Goal: Contribute content: Contribute content

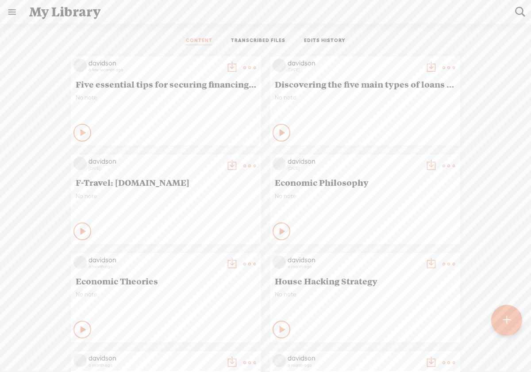
click at [516, 325] on div at bounding box center [506, 320] width 31 height 31
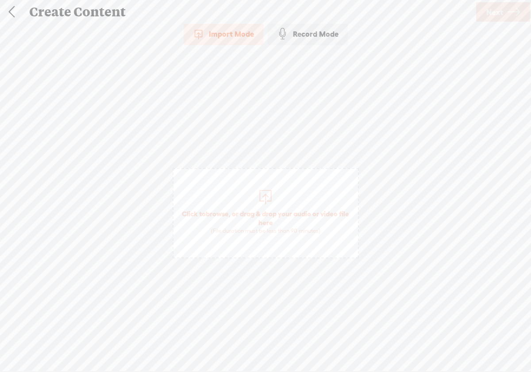
click at [225, 214] on span "browse" at bounding box center [217, 214] width 23 height 8
click at [500, 20] on span "Next" at bounding box center [494, 12] width 17 height 23
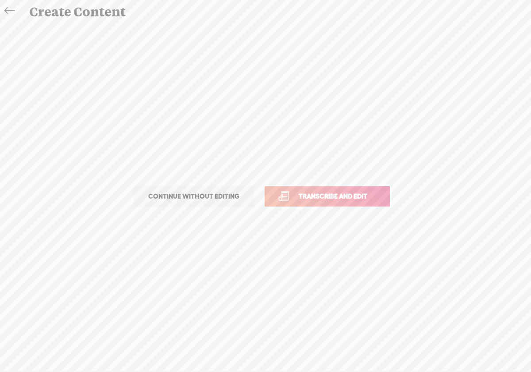
click at [340, 203] on link "Transcribe and edit" at bounding box center [327, 196] width 125 height 20
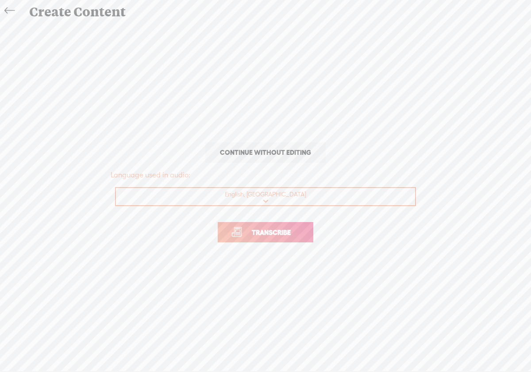
click at [297, 239] on link "Transcribe" at bounding box center [266, 232] width 96 height 20
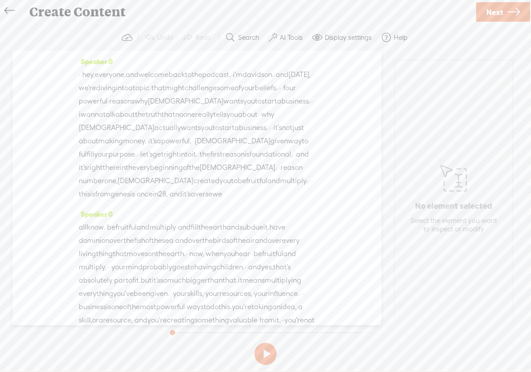
click at [413, 74] on div "No element selected Select the element you want to inspect or modify" at bounding box center [454, 197] width 118 height 274
click at [259, 357] on button at bounding box center [265, 354] width 22 height 22
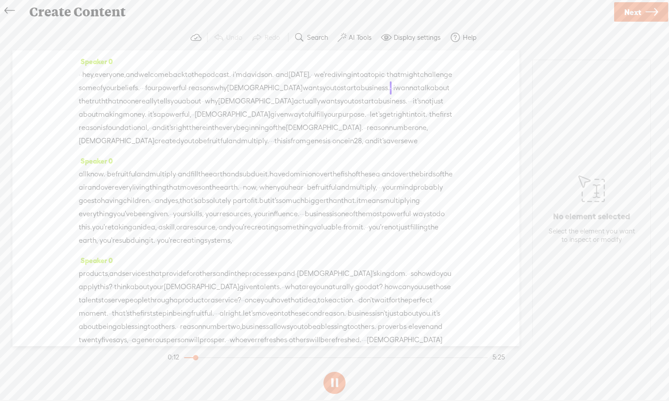
click at [337, 372] on button at bounding box center [334, 383] width 22 height 22
drag, startPoint x: 193, startPoint y: 358, endPoint x: 180, endPoint y: 358, distance: 13.7
click at [180, 358] on div at bounding box center [185, 359] width 20 height 20
click at [81, 74] on span "·" at bounding box center [80, 74] width 2 height 13
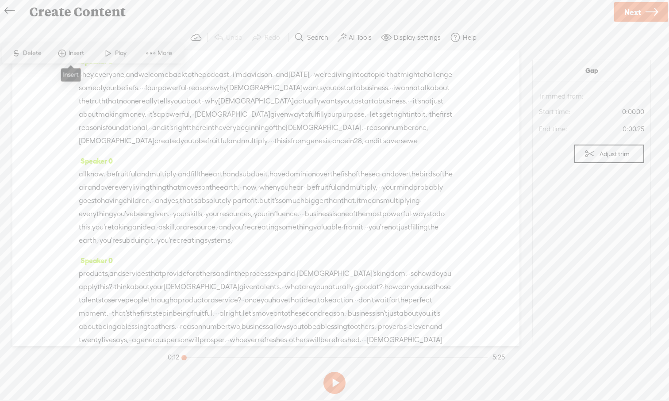
click at [67, 54] on span at bounding box center [61, 54] width 13 height 16
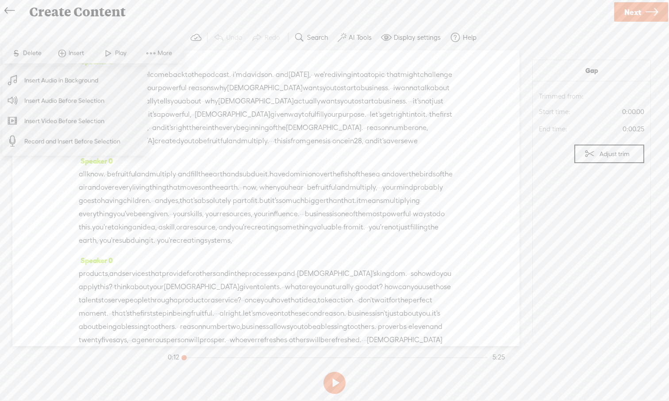
click at [69, 83] on span "Insert Audio in Background" at bounding box center [61, 80] width 109 height 20
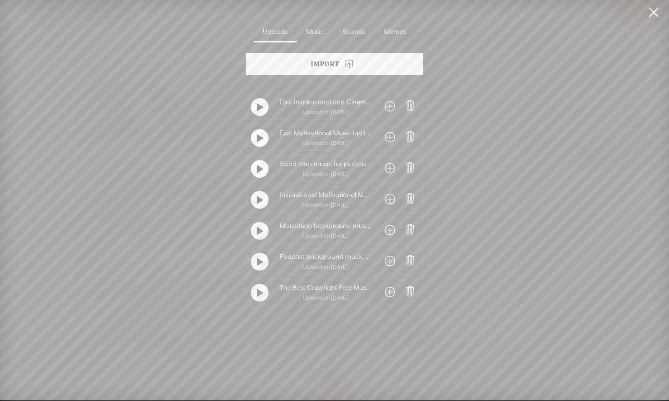
click at [261, 259] on div at bounding box center [260, 262] width 18 height 18
click at [258, 268] on t at bounding box center [260, 262] width 6 height 14
click at [257, 235] on t at bounding box center [260, 231] width 6 height 14
click at [257, 230] on t at bounding box center [260, 231] width 6 height 14
click at [254, 199] on div at bounding box center [260, 200] width 18 height 18
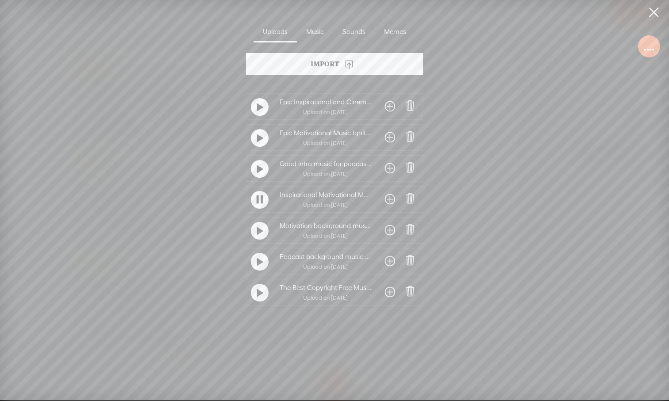
click at [257, 201] on t at bounding box center [260, 200] width 6 height 14
click at [253, 237] on div at bounding box center [260, 231] width 18 height 18
click at [386, 231] on span at bounding box center [390, 230] width 10 height 14
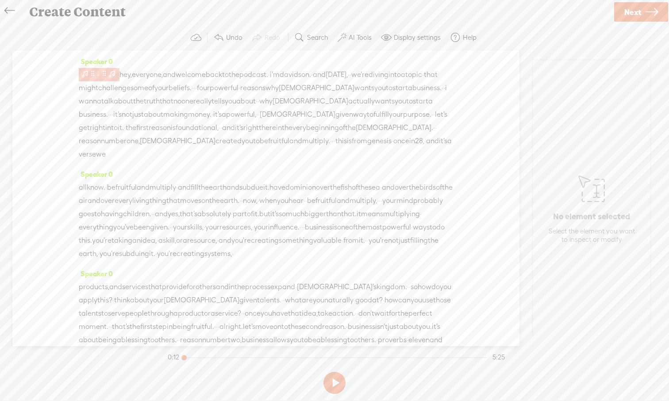
click at [108, 74] on span at bounding box center [104, 73] width 7 height 11
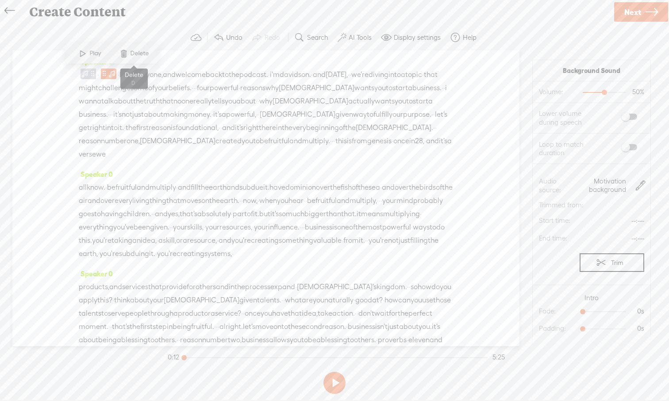
click at [124, 58] on span at bounding box center [123, 54] width 13 height 16
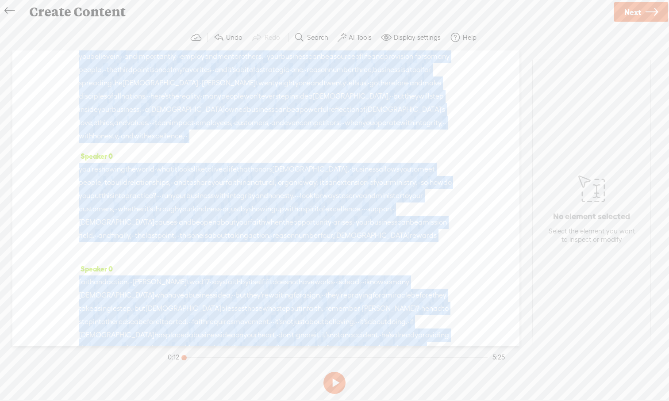
scroll to position [657, 0]
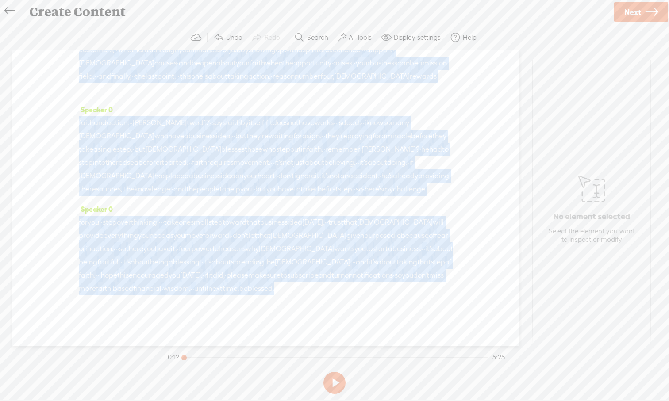
drag, startPoint x: 383, startPoint y: 308, endPoint x: 399, endPoint y: 359, distance: 53.2
click at [399, 359] on div "Trebble audio editor works best with Google Chrome or Firefox. Please switch yo…" at bounding box center [334, 211] width 651 height 373
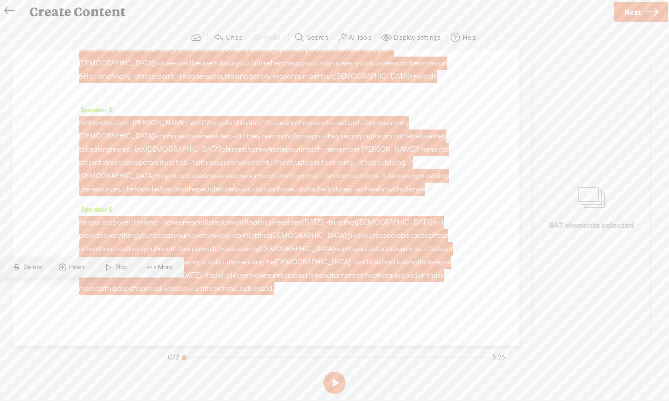
click at [317, 306] on div "Speaker 0 · · hey, everyone, and welcome back to the podcast. · i'm davidson. ·…" at bounding box center [265, 198] width 507 height 296
click at [155, 243] on span "you" at bounding box center [149, 249] width 12 height 13
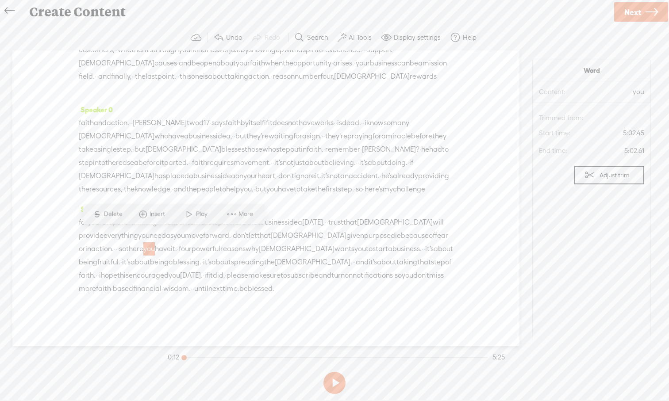
drag, startPoint x: 115, startPoint y: 290, endPoint x: 95, endPoint y: 286, distance: 20.7
click at [93, 285] on div "for you. · stop overthinking. · · · take one small step toward that business id…" at bounding box center [266, 256] width 374 height 80
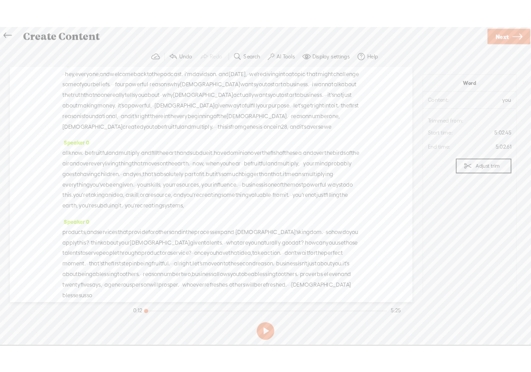
scroll to position [0, 0]
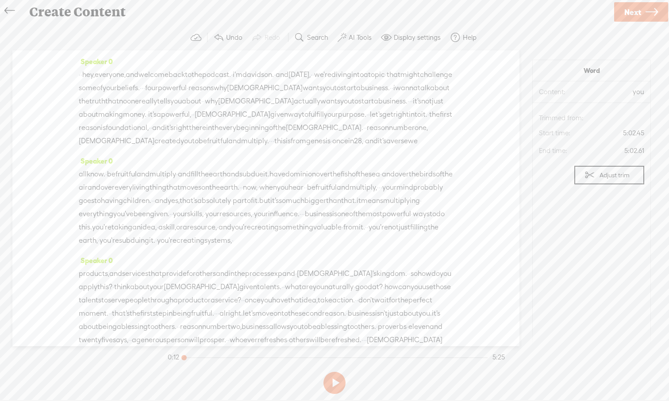
drag, startPoint x: 106, startPoint y: 290, endPoint x: 85, endPoint y: 49, distance: 242.1
click at [85, 49] on div "Trebble audio editor works best with Google Chrome or Firefox. Please switch yo…" at bounding box center [334, 211] width 651 height 373
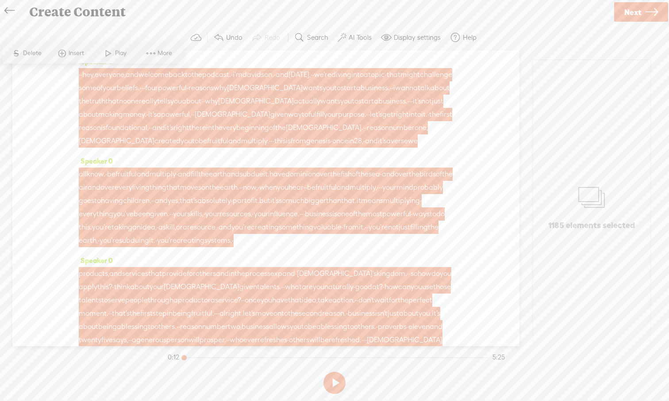
click at [76, 55] on span "Insert" at bounding box center [78, 53] width 18 height 9
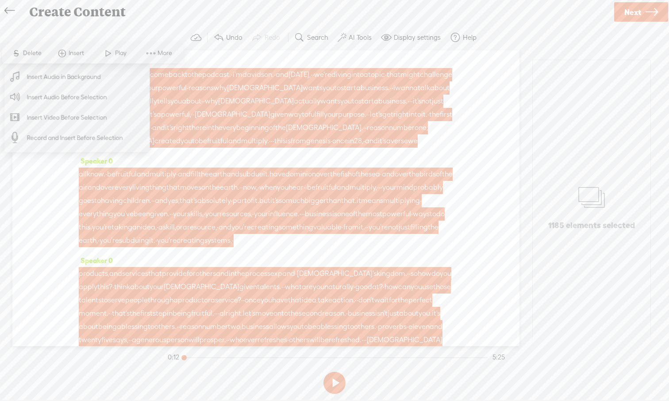
click at [76, 81] on span "Insert Audio in Background" at bounding box center [64, 77] width 109 height 20
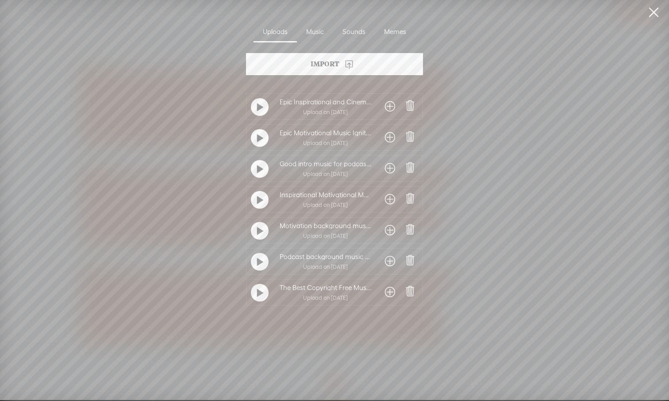
click at [258, 264] on t at bounding box center [260, 262] width 6 height 14
click at [261, 234] on t at bounding box center [260, 231] width 6 height 14
click at [261, 234] on div at bounding box center [260, 231] width 18 height 18
click at [385, 231] on span at bounding box center [390, 230] width 10 height 14
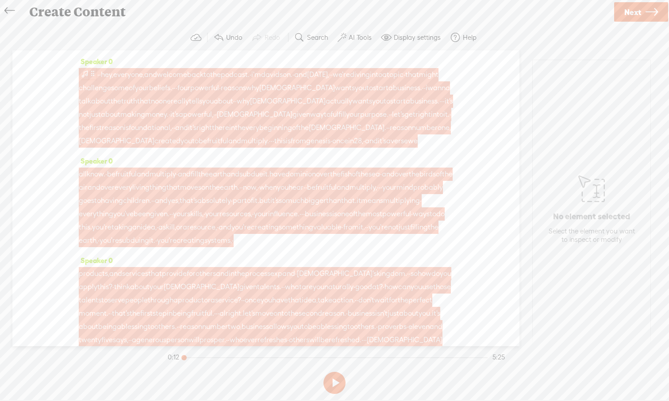
click at [85, 73] on span at bounding box center [85, 74] width 9 height 11
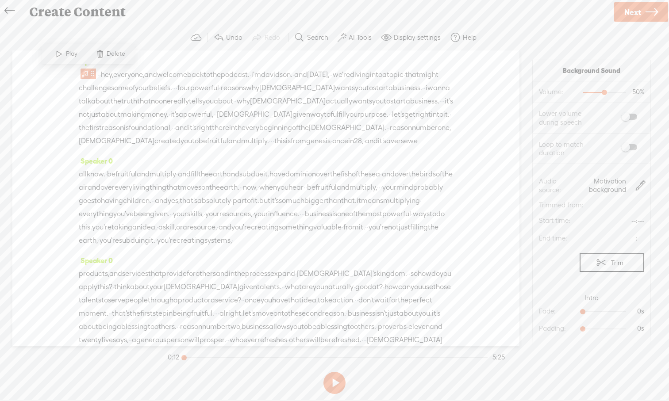
click at [531, 116] on span at bounding box center [629, 117] width 16 height 6
click at [531, 147] on span at bounding box center [629, 147] width 16 height 6
click at [531, 314] on span "0s 0s" at bounding box center [611, 311] width 66 height 9
click at [531, 312] on div "5s" at bounding box center [604, 312] width 43 height 1
drag, startPoint x: 604, startPoint y: 311, endPoint x: 610, endPoint y: 312, distance: 6.7
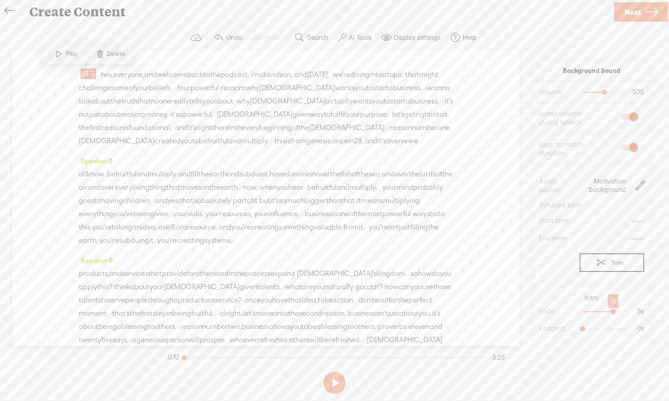
click at [531, 312] on div at bounding box center [614, 313] width 20 height 20
click at [531, 314] on div at bounding box center [610, 313] width 20 height 20
drag, startPoint x: 583, startPoint y: 329, endPoint x: 606, endPoint y: 328, distance: 23.0
click at [531, 328] on div at bounding box center [605, 330] width 20 height 20
drag, startPoint x: 605, startPoint y: 330, endPoint x: 610, endPoint y: 330, distance: 5.3
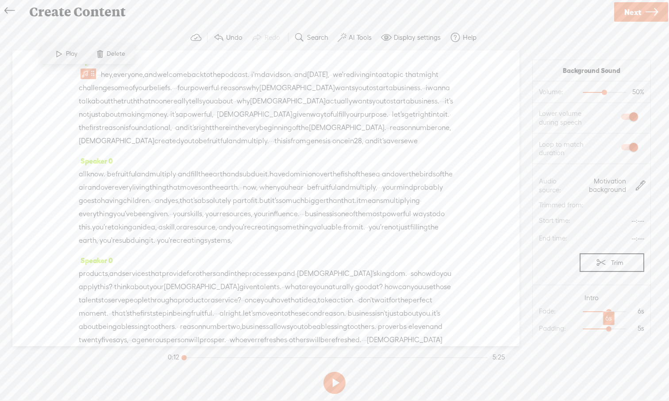
click at [531, 330] on div at bounding box center [610, 330] width 20 height 20
click at [334, 372] on button at bounding box center [334, 383] width 22 height 22
click at [335, 372] on button at bounding box center [334, 383] width 22 height 22
click at [58, 54] on span at bounding box center [59, 54] width 13 height 16
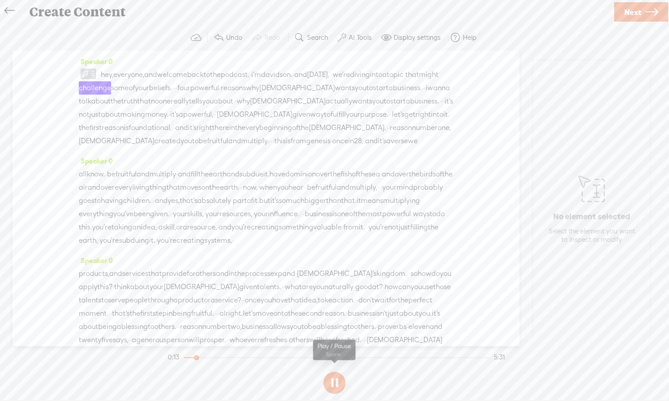
click at [340, 372] on button at bounding box center [334, 383] width 22 height 22
click at [363, 38] on label "AI Tools" at bounding box center [360, 37] width 23 height 9
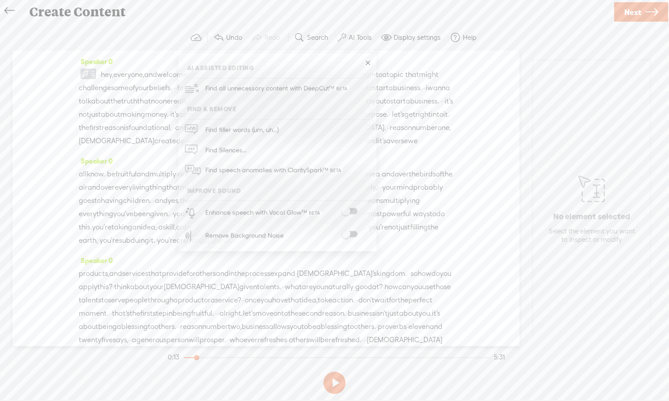
click at [354, 211] on span at bounding box center [350, 211] width 16 height 6
click at [356, 233] on span at bounding box center [350, 234] width 16 height 6
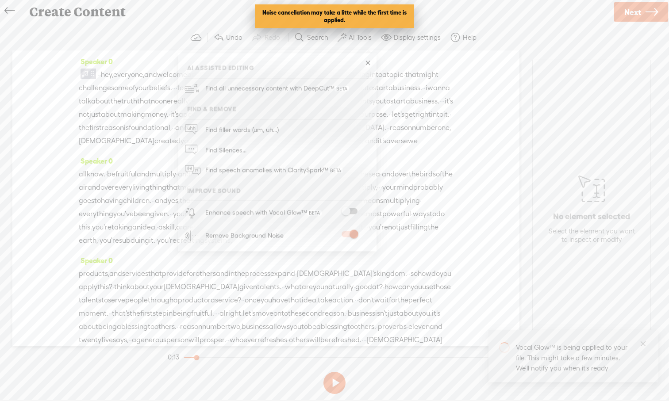
click at [356, 208] on span at bounding box center [350, 211] width 16 height 6
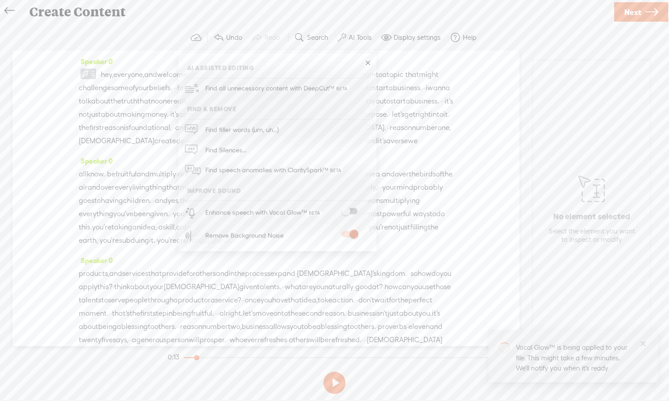
click at [355, 210] on span at bounding box center [350, 211] width 16 height 6
drag, startPoint x: 349, startPoint y: 211, endPoint x: 390, endPoint y: 207, distance: 41.3
click at [390, 207] on body "You have 109 minutes of transcription remaining. Upgrade to increase your limit…" at bounding box center [334, 200] width 669 height 400
click at [413, 38] on label "Display settings" at bounding box center [417, 37] width 47 height 9
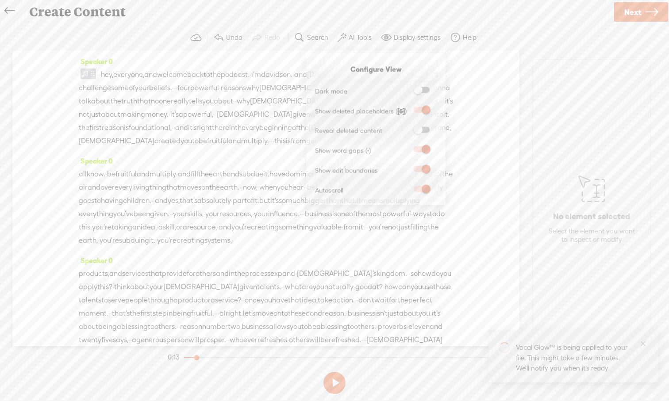
click at [286, 171] on div "Speaker 0 all know. · be fruitful and multiply · and fill the earth and subdue …" at bounding box center [266, 204] width 374 height 100
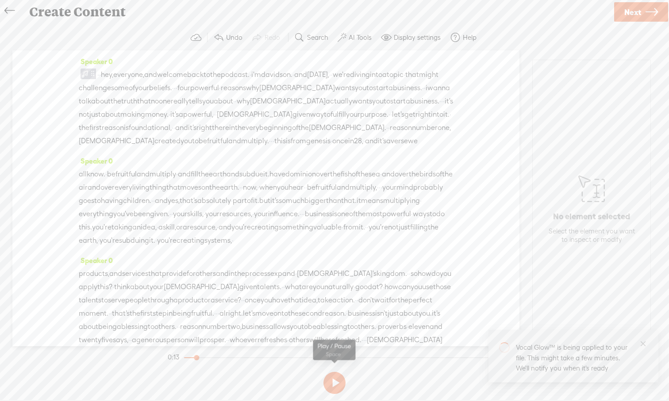
click at [331, 372] on button at bounding box center [334, 383] width 22 height 22
click at [333, 372] on button at bounding box center [334, 383] width 22 height 22
click at [80, 72] on div "· · hey, everyone, and welcome back to the podcast. · i'm davidson. · and today…" at bounding box center [266, 108] width 374 height 80
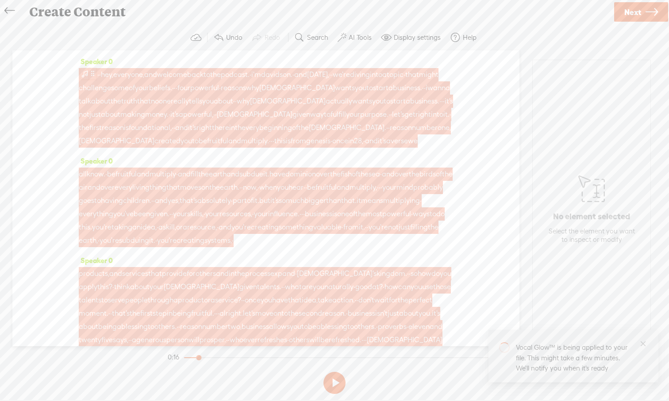
click at [89, 75] on span at bounding box center [92, 74] width 7 height 11
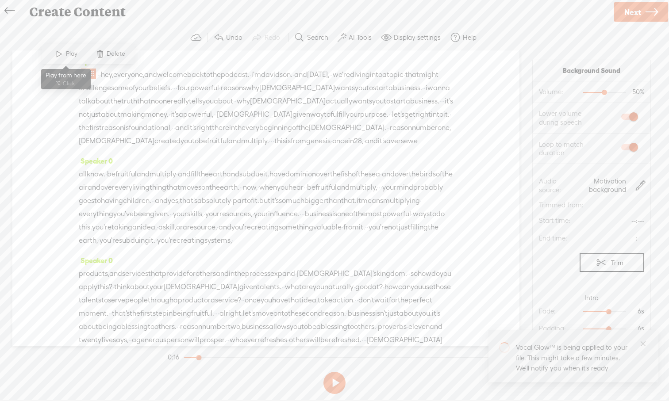
click at [57, 54] on span at bounding box center [59, 54] width 13 height 16
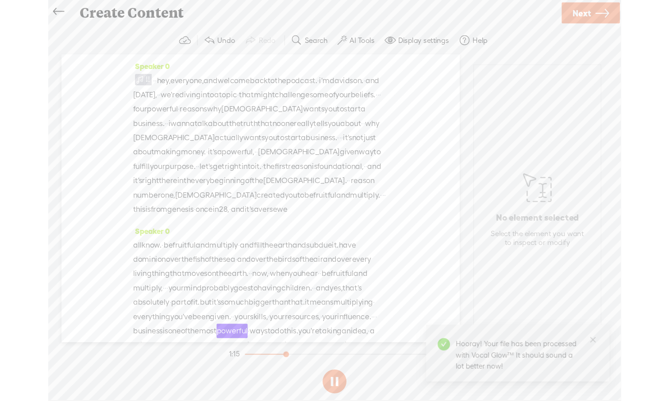
scroll to position [223, 0]
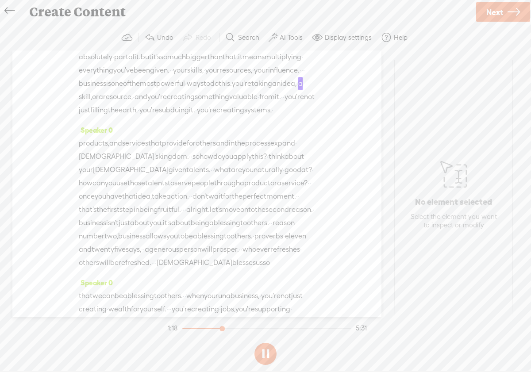
click at [270, 358] on button at bounding box center [265, 354] width 22 height 22
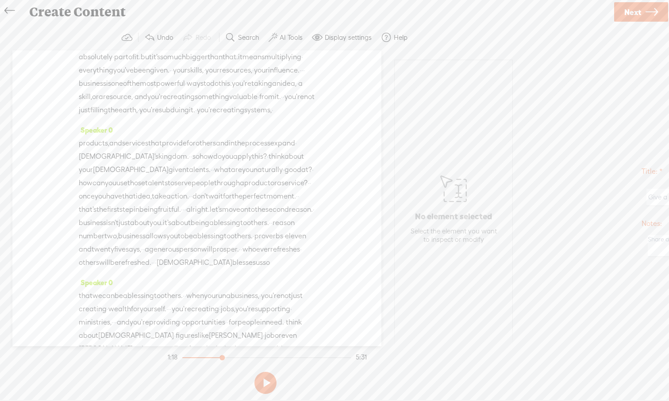
scroll to position [144, 0]
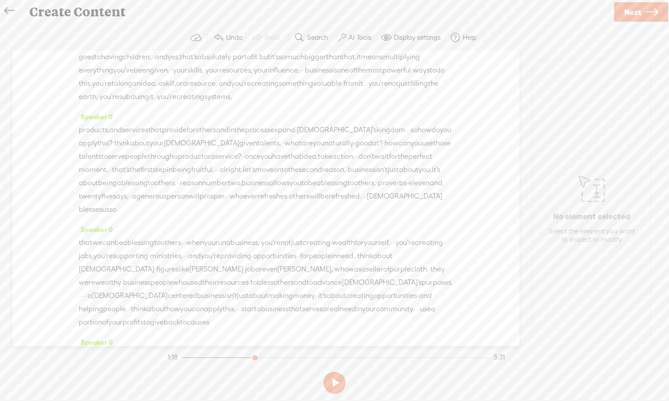
click at [75, 134] on div "Speaker 0 · · hey, everyone, and welcome back to the podcast. · i'm davidson. ·…" at bounding box center [265, 198] width 507 height 296
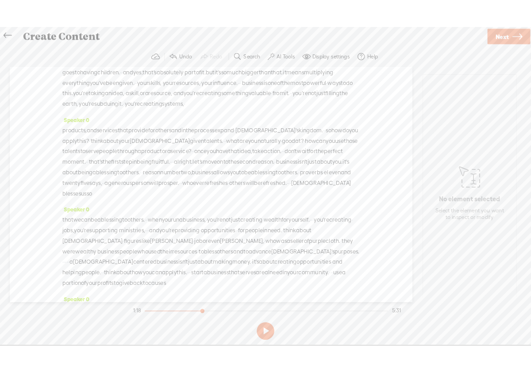
scroll to position [0, 0]
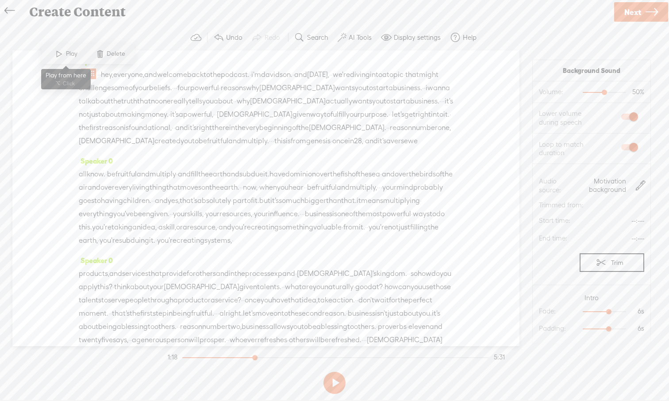
click at [58, 54] on span at bounding box center [59, 54] width 13 height 16
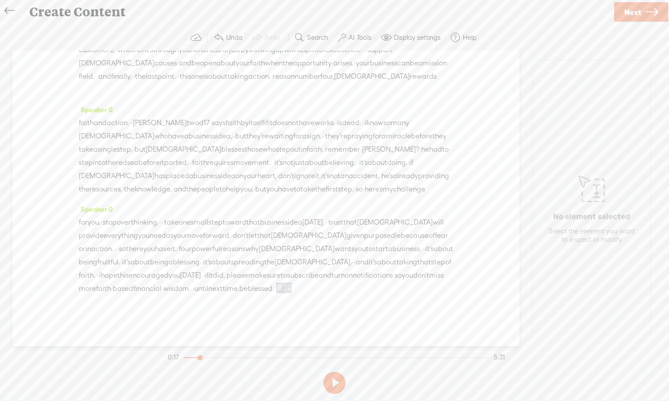
scroll to position [657, 0]
click at [503, 130] on div "Speaker 0 · · hey, everyone, and welcome back to the podcast. · i'm davidson. ·…" at bounding box center [265, 198] width 507 height 296
click at [531, 12] on icon at bounding box center [652, 12] width 12 height 23
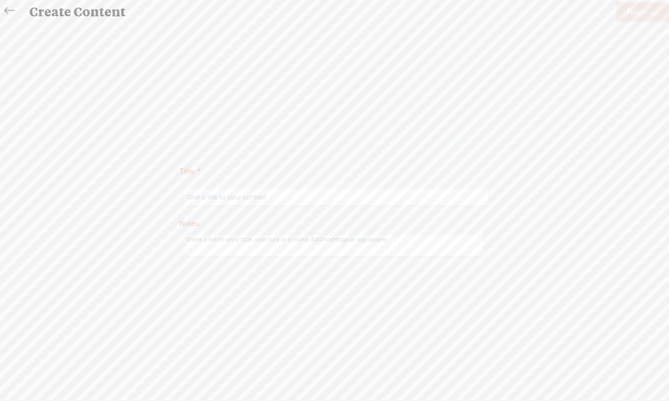
click at [304, 197] on input "text" at bounding box center [336, 197] width 303 height 17
paste input "Travelling is an opportunity to learn, grow and creating memories. F-Travel alw…"
type input "Travelling is an opportunity to learn, grow and creating memories. F-Travel alw…"
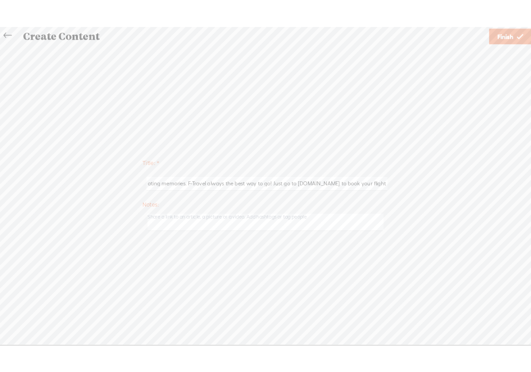
scroll to position [0, 0]
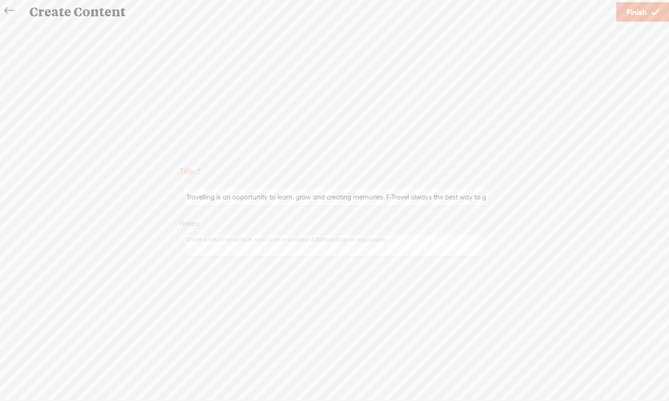
drag, startPoint x: 487, startPoint y: 197, endPoint x: 136, endPoint y: 185, distance: 351.1
click at [136, 185] on div "Title: * Travelling is an opportunity to learn, grow and creating memories. F-T…" at bounding box center [334, 211] width 651 height 100
paste input "Four powerful reasons why God wants you to start a business."
type input "Four powerful reasons why God wants you to start a business"
click at [531, 8] on span "Finish" at bounding box center [637, 12] width 20 height 23
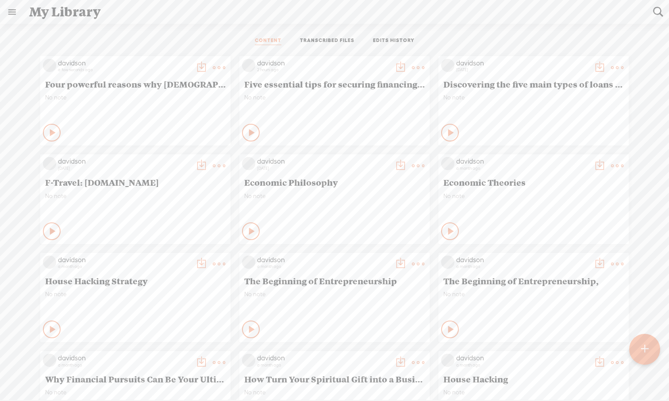
click at [11, 15] on link at bounding box center [11, 11] width 23 height 23
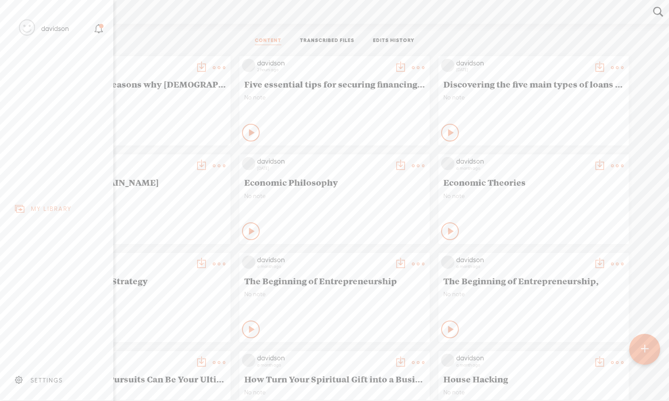
click at [56, 33] on div "davidson" at bounding box center [55, 28] width 28 height 9
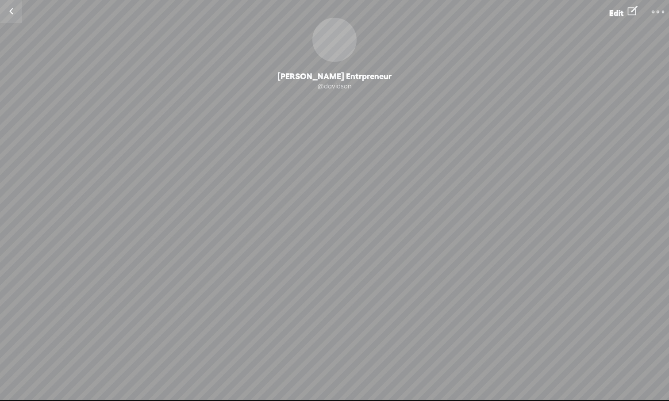
click at [15, 14] on link at bounding box center [11, 11] width 22 height 23
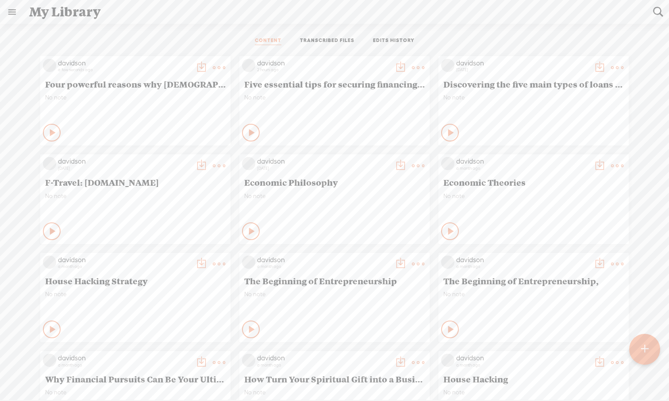
click at [14, 14] on link at bounding box center [11, 11] width 23 height 23
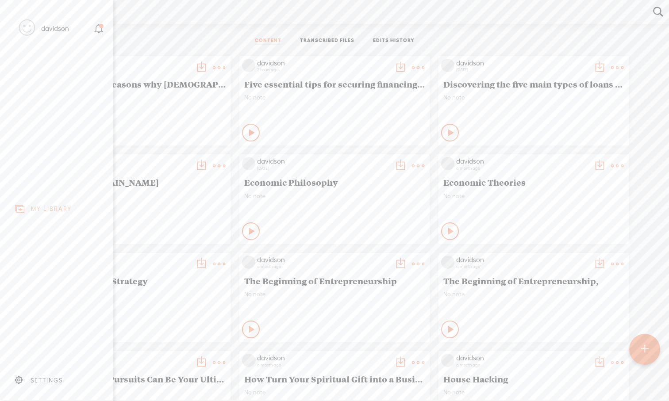
click at [41, 372] on div "SETTINGS" at bounding box center [47, 381] width 32 height 8
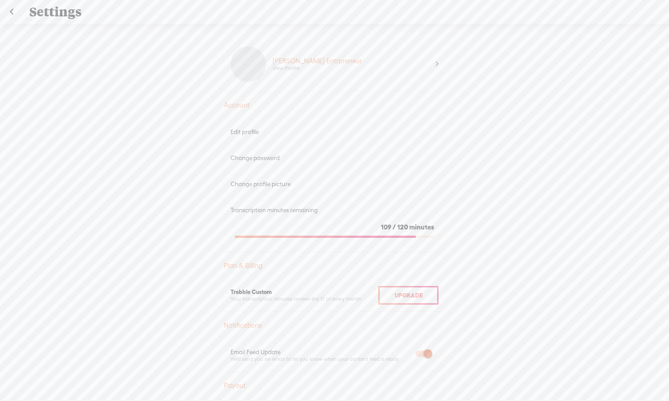
click at [11, 13] on link at bounding box center [11, 11] width 22 height 23
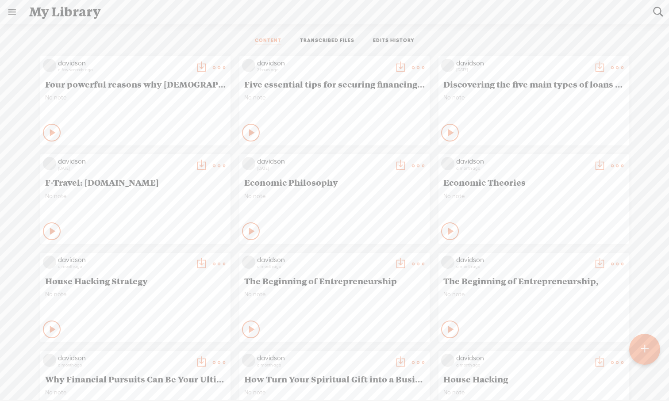
click at [51, 131] on icon at bounding box center [53, 132] width 9 height 9
click at [49, 132] on icon at bounding box center [52, 132] width 9 height 9
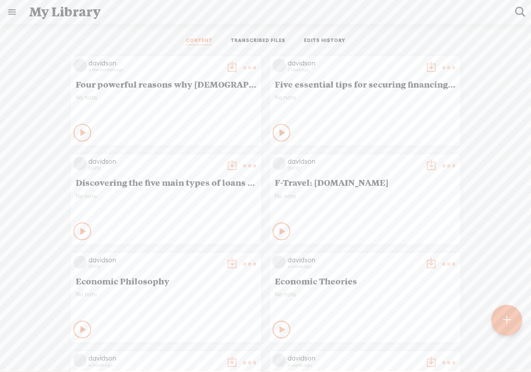
click at [250, 65] on t at bounding box center [249, 68] width 12 height 12
click at [219, 157] on link "Download as..." at bounding box center [207, 158] width 89 height 20
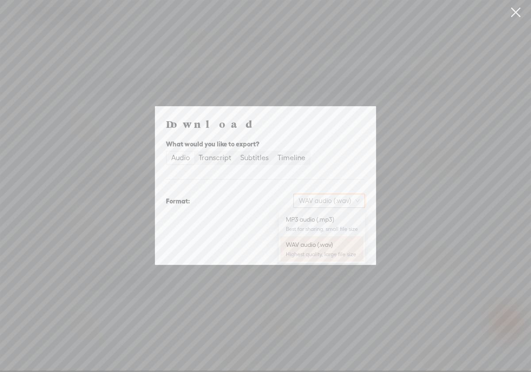
click at [356, 202] on span "WAV audio (.wav)" at bounding box center [329, 200] width 61 height 13
click at [348, 221] on div "MP3 audio (.mp3)" at bounding box center [322, 219] width 72 height 9
click at [352, 249] on span "Download" at bounding box center [342, 247] width 31 height 9
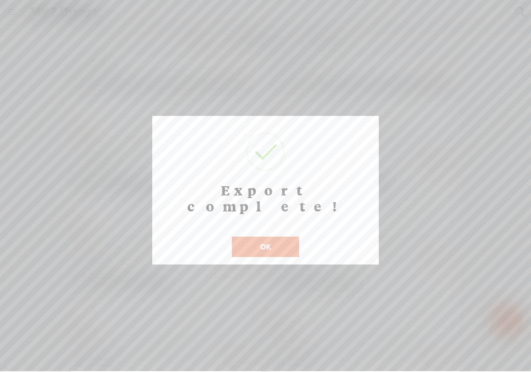
click at [289, 237] on button "OK" at bounding box center [265, 247] width 67 height 20
